Goal: Information Seeking & Learning: Learn about a topic

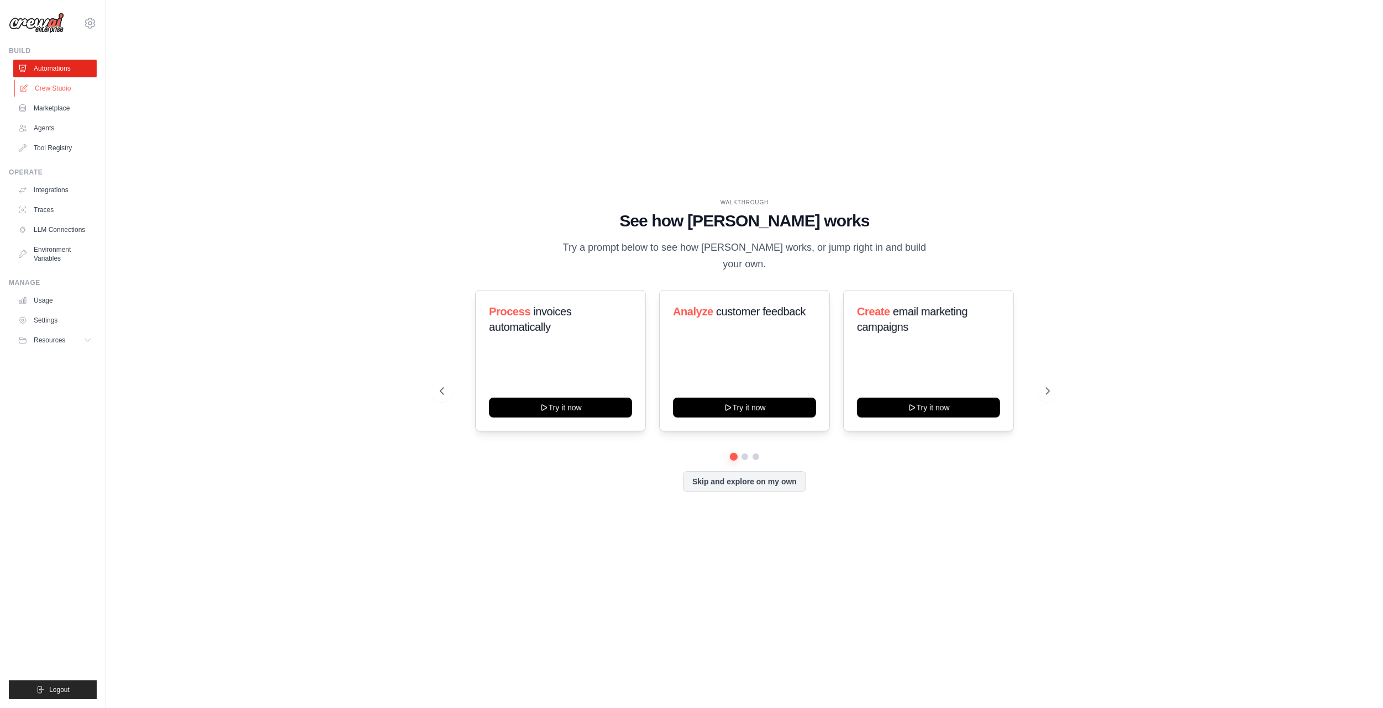
click at [69, 88] on link "Crew Studio" at bounding box center [55, 89] width 83 height 18
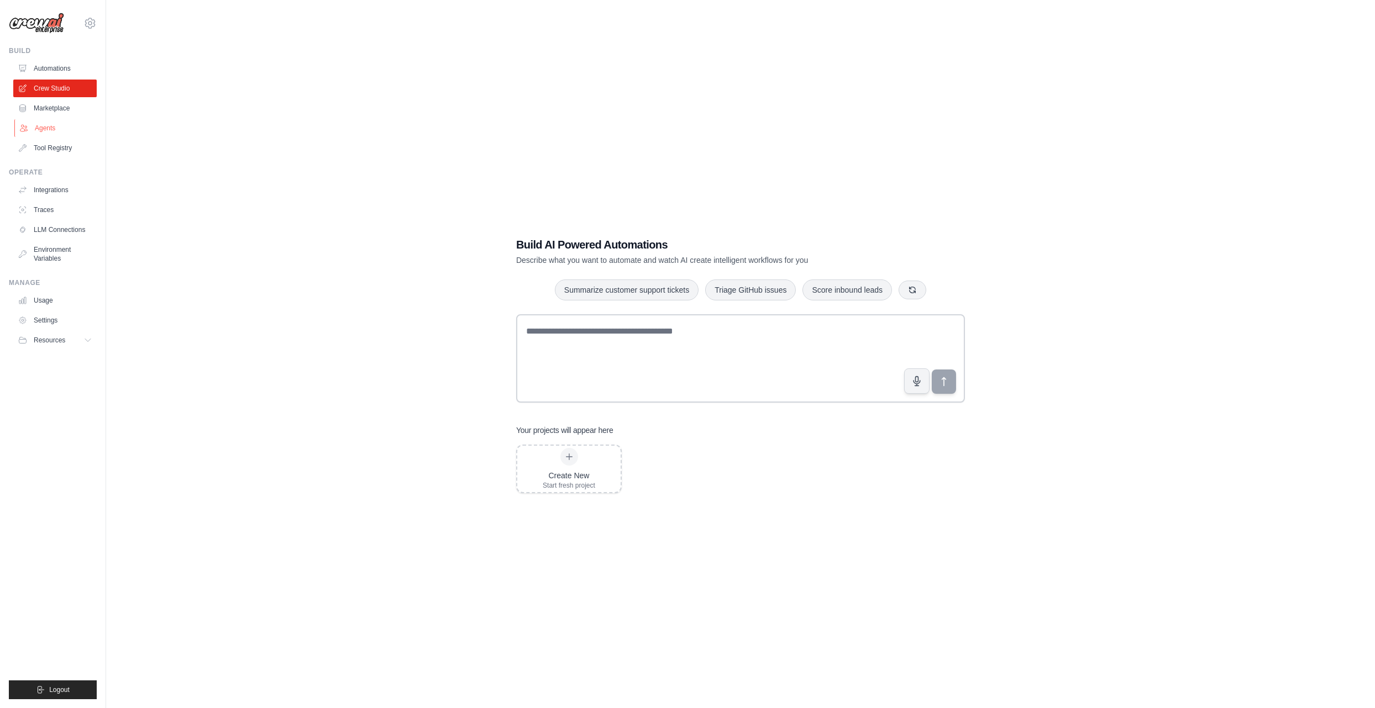
click at [39, 130] on link "Agents" at bounding box center [55, 128] width 83 height 18
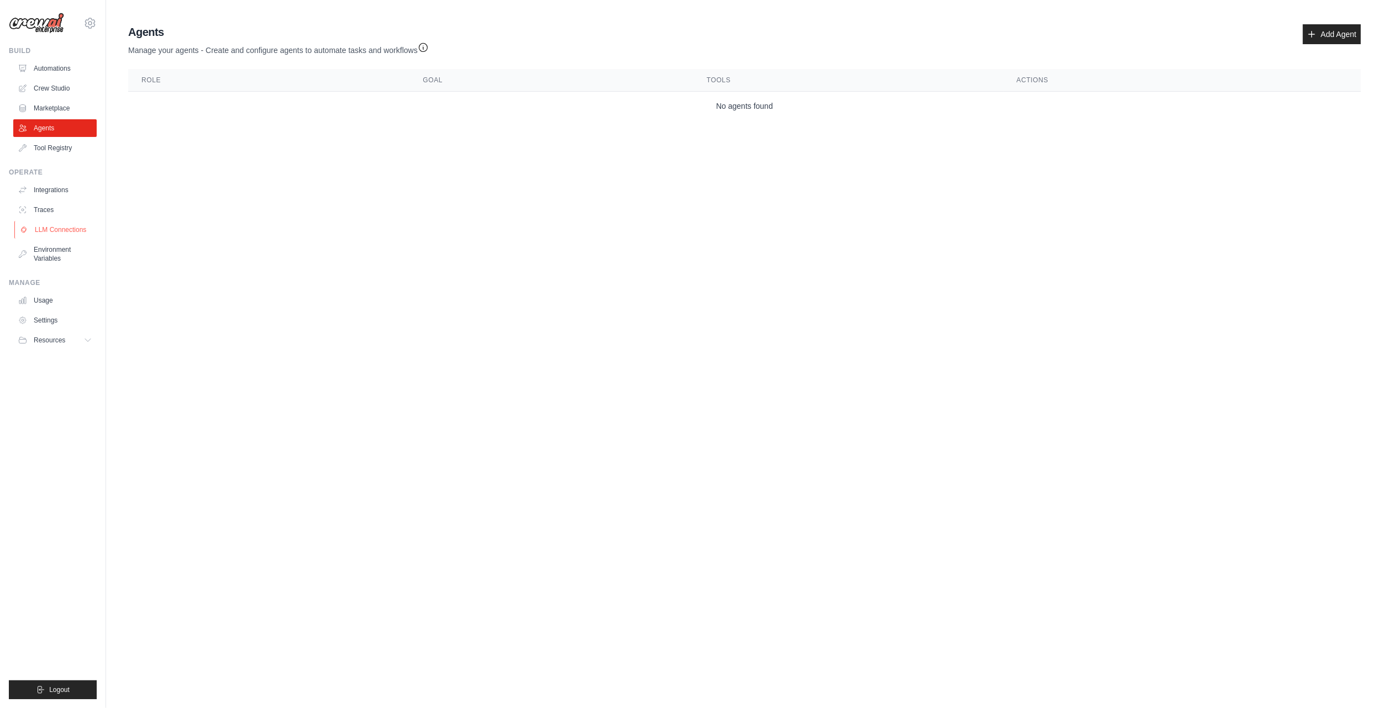
click at [72, 233] on link "LLM Connections" at bounding box center [55, 230] width 83 height 18
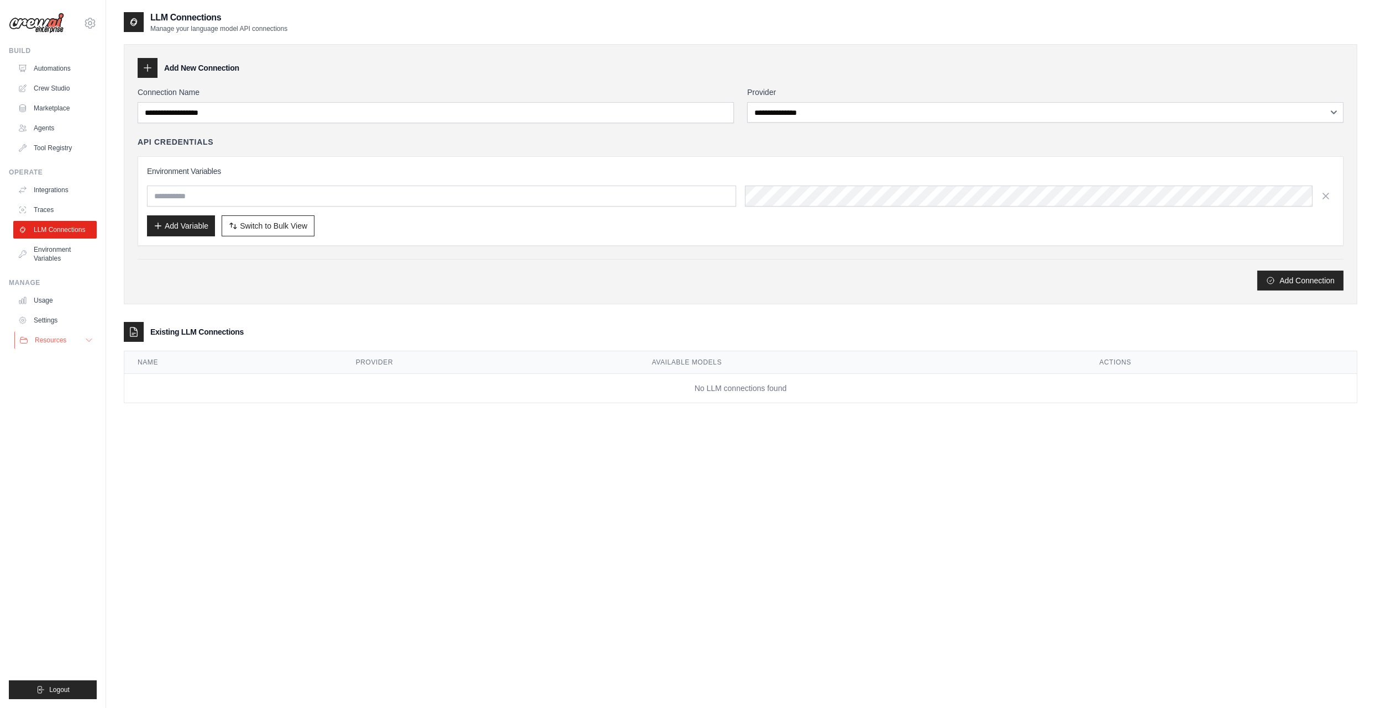
click at [50, 343] on span "Resources" at bounding box center [50, 340] width 31 height 9
click at [75, 416] on span "Video Tutorials" at bounding box center [61, 412] width 44 height 9
